Goal: Obtain resource: Download file/media

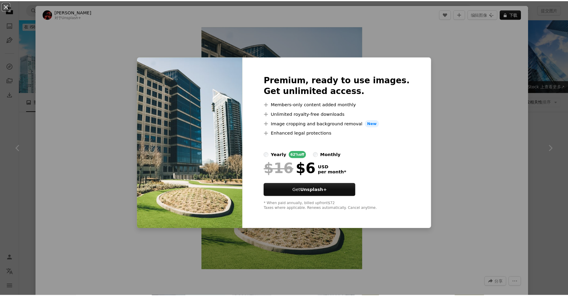
scroll to position [942, 0]
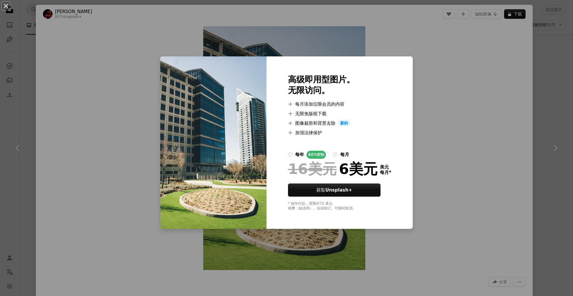
click at [437, 103] on div "An X shape 高级即用型图片。 无限访问。 A plus sign 每月添加仅限会员的内容 A plus sign 无限免版税下载 A plus si…" at bounding box center [286, 148] width 573 height 296
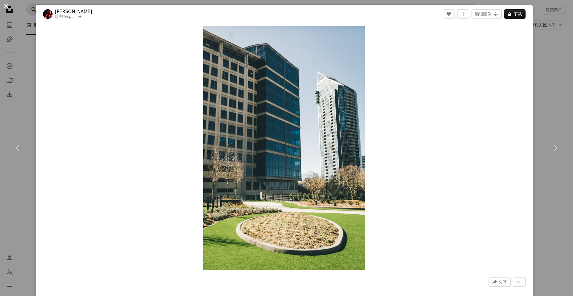
click at [32, 12] on div "An X shape Chevron left Chevron right 奥[PERSON_NAME] 对于 Unsplash+ A heart A plu…" at bounding box center [286, 148] width 573 height 296
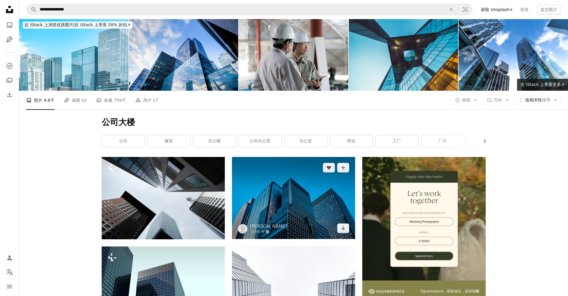
scroll to position [1, 0]
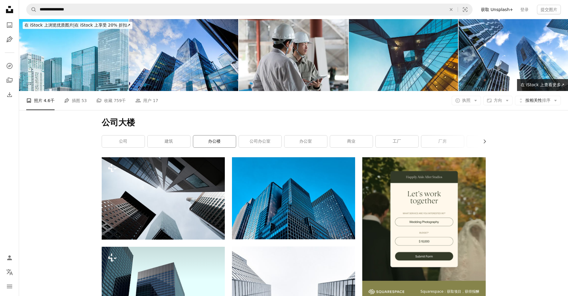
click at [219, 145] on link "办公楼" at bounding box center [214, 141] width 43 height 12
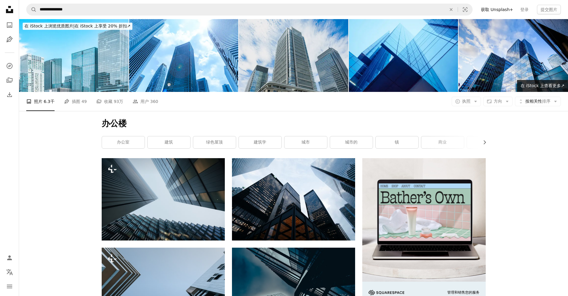
click at [285, 66] on img at bounding box center [294, 55] width 110 height 73
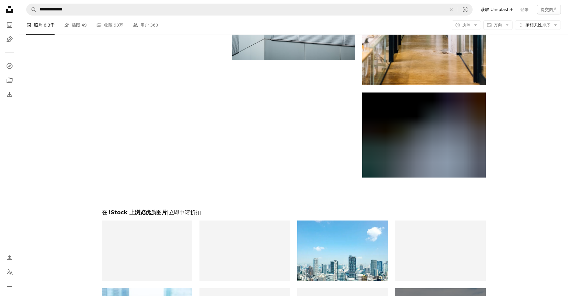
scroll to position [1053, 0]
